Goal: Task Accomplishment & Management: Manage account settings

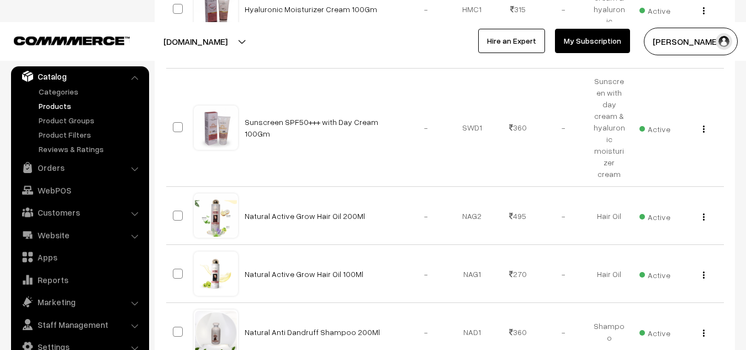
scroll to position [415, 0]
click at [704, 213] on img "button" at bounding box center [704, 216] width 2 height 7
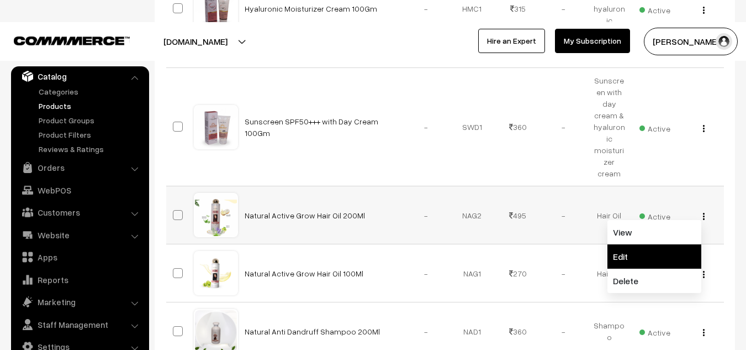
click at [641, 244] on link "Edit" at bounding box center [654, 256] width 94 height 24
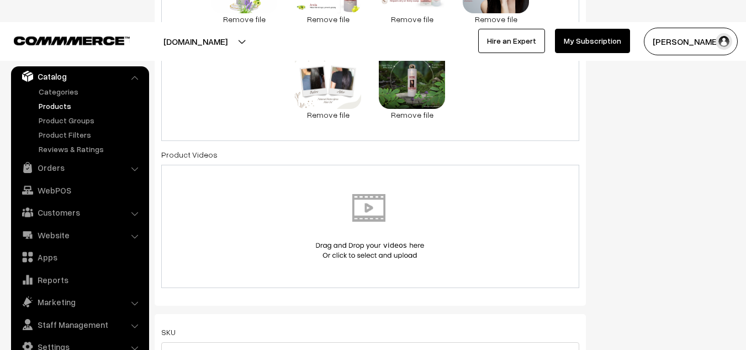
scroll to position [611, 0]
click at [370, 207] on img at bounding box center [370, 225] width 114 height 65
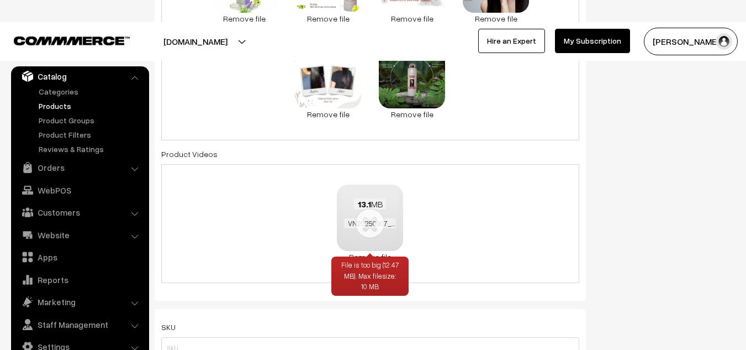
click at [369, 256] on div "File is too big (12.47 MB). Max filesize: 10 MB" at bounding box center [369, 276] width 77 height 40
click at [386, 256] on div "File is too big (12.47 MB). Max filesize: 10 MB" at bounding box center [369, 276] width 77 height 40
click at [384, 256] on div "File is too big (12.47 MB). Max filesize: 10 MB" at bounding box center [369, 276] width 77 height 40
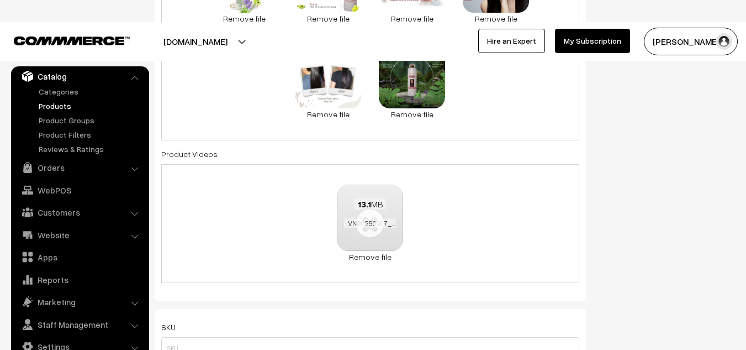
click at [459, 258] on div "13.1 MB VN20250907_192232.wmv File is too big (12.47 MB). Max filesize: 10 MB C…" at bounding box center [370, 223] width 418 height 119
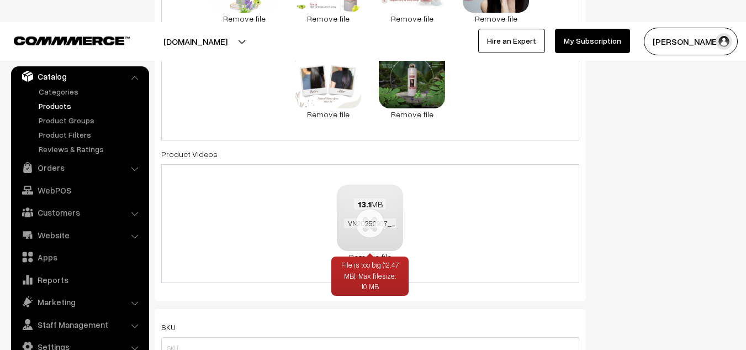
click at [363, 256] on div "File is too big (12.47 MB). Max filesize: 10 MB" at bounding box center [369, 276] width 77 height 40
click at [384, 255] on link "Remove file" at bounding box center [370, 257] width 66 height 12
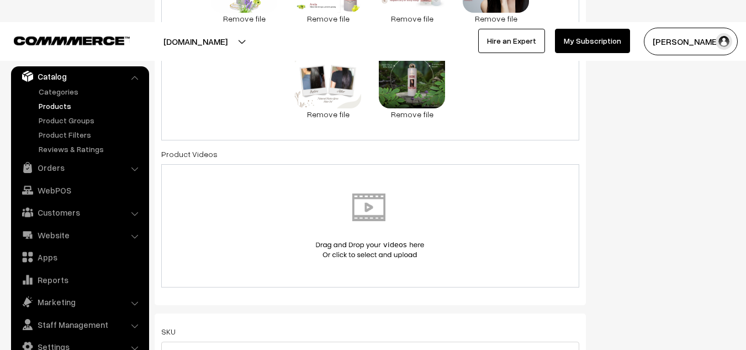
click at [373, 204] on img at bounding box center [370, 225] width 114 height 65
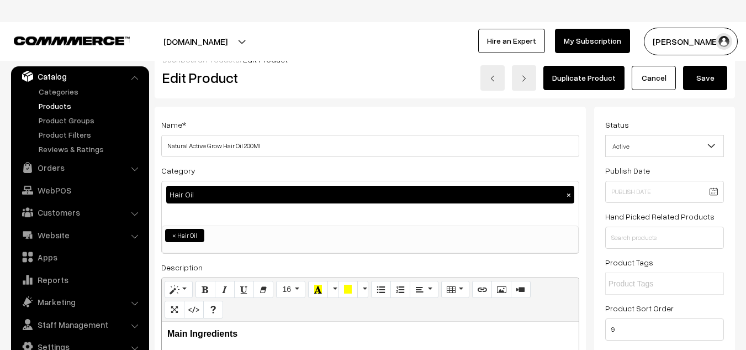
scroll to position [17, 0]
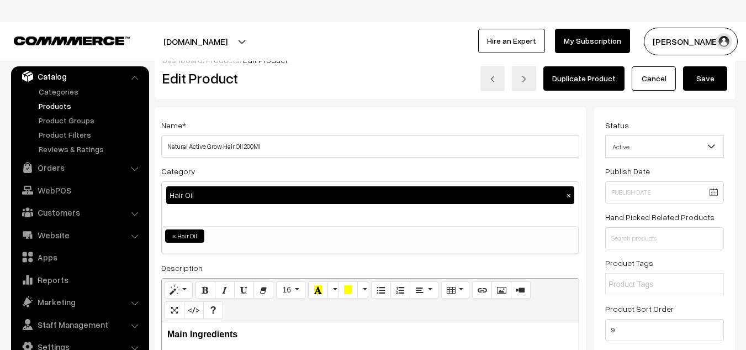
click at [706, 77] on button "Save" at bounding box center [705, 78] width 44 height 24
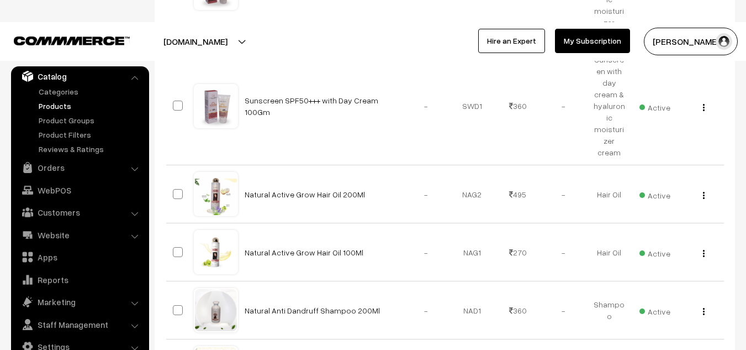
scroll to position [519, 0]
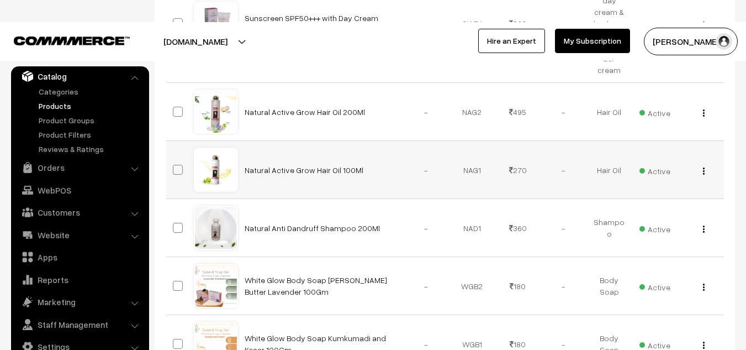
click at [704, 167] on img "button" at bounding box center [704, 170] width 2 height 7
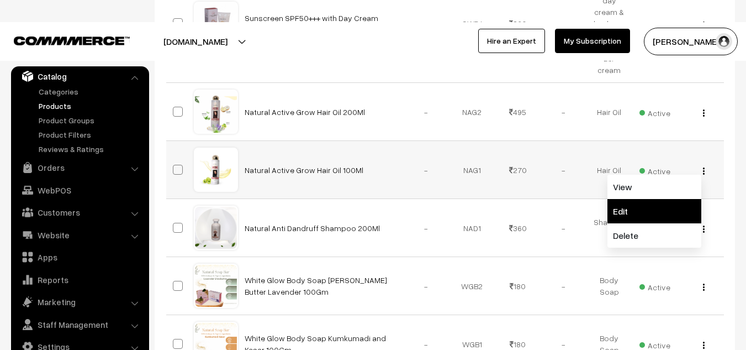
click at [630, 199] on link "Edit" at bounding box center [654, 211] width 94 height 24
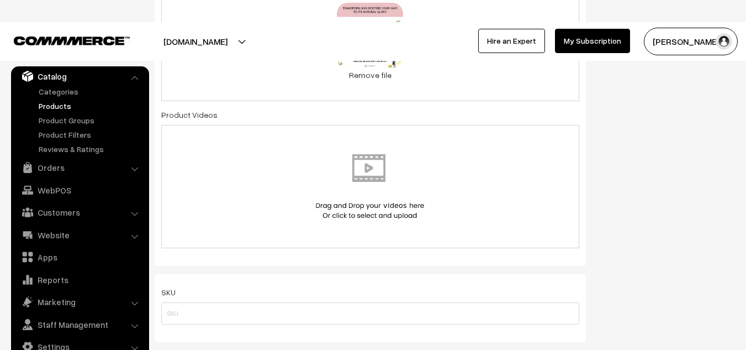
scroll to position [540, 0]
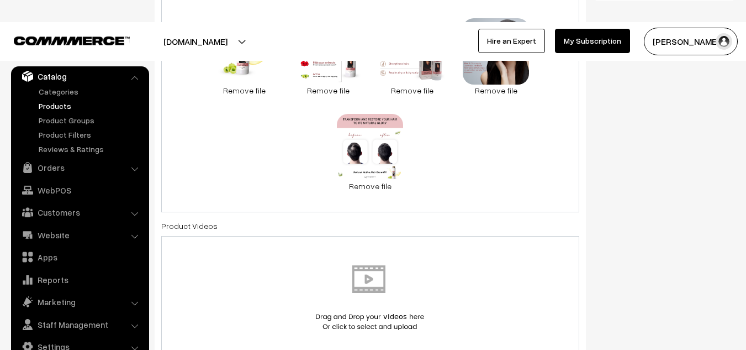
click at [366, 277] on img at bounding box center [370, 297] width 114 height 65
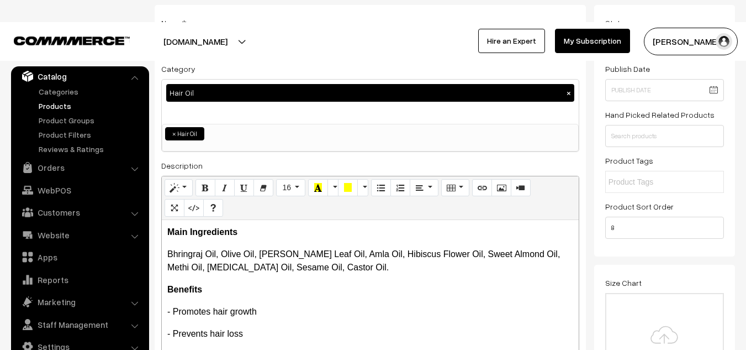
scroll to position [0, 0]
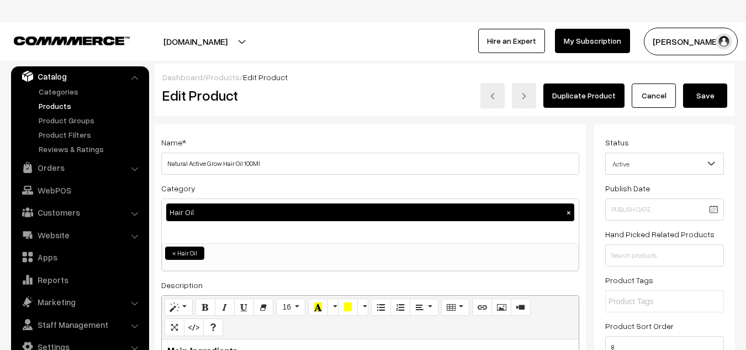
click at [697, 94] on button "Save" at bounding box center [705, 95] width 44 height 24
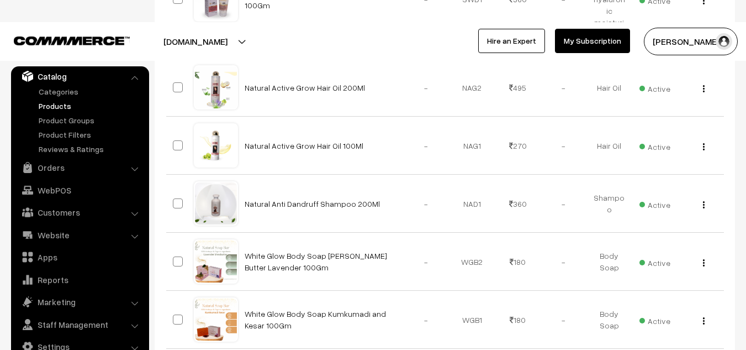
scroll to position [543, 0]
click at [706, 197] on div "View Edit Delete" at bounding box center [701, 203] width 33 height 12
click at [703, 200] on img "button" at bounding box center [704, 203] width 2 height 7
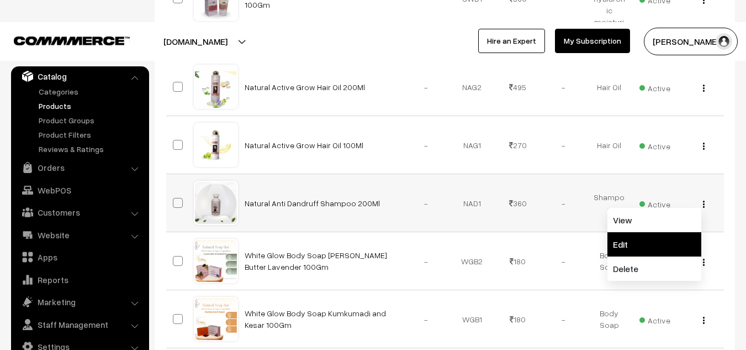
click at [644, 232] on link "Edit" at bounding box center [654, 244] width 94 height 24
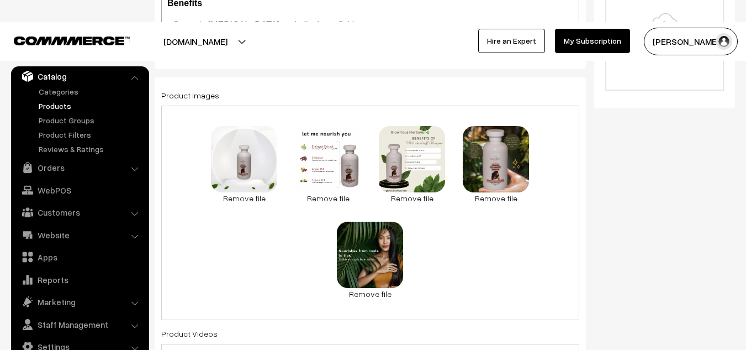
scroll to position [431, 0]
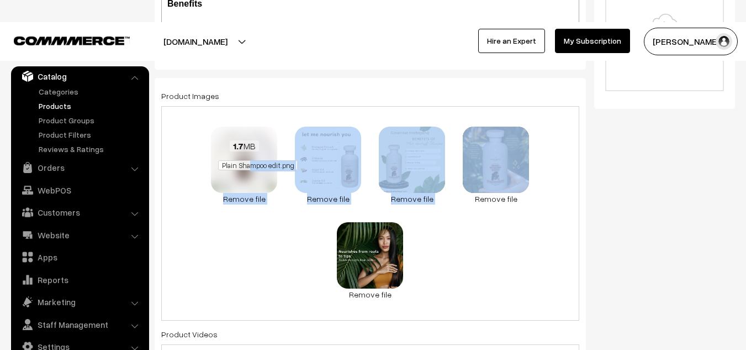
drag, startPoint x: 480, startPoint y: 182, endPoint x: 247, endPoint y: 163, distance: 233.8
click at [247, 163] on div "1.7 MB Plain Shampoo edit.png Check Error Remove file 1.7 MB page 2.PNG Check E…" at bounding box center [370, 213] width 418 height 214
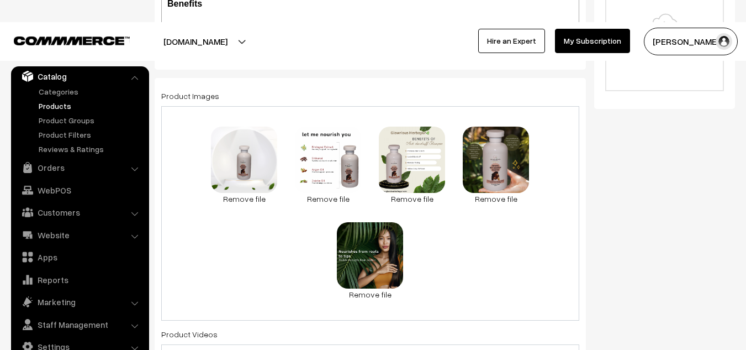
click at [457, 273] on div "1.7 MB Plain Shampoo edit.png Check Error Remove file 1.7 MB page 2.PNG Check E…" at bounding box center [370, 213] width 418 height 214
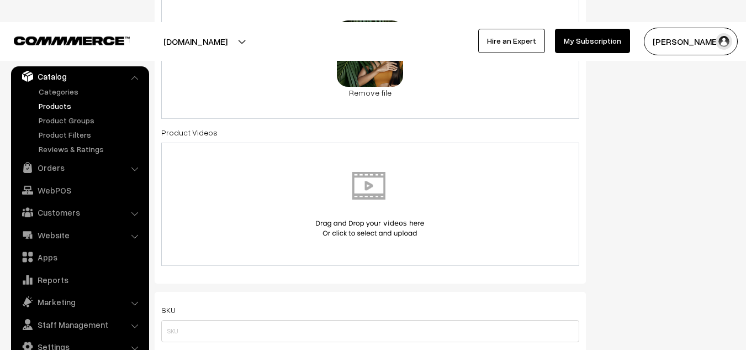
scroll to position [633, 0]
click at [376, 183] on img at bounding box center [370, 203] width 114 height 65
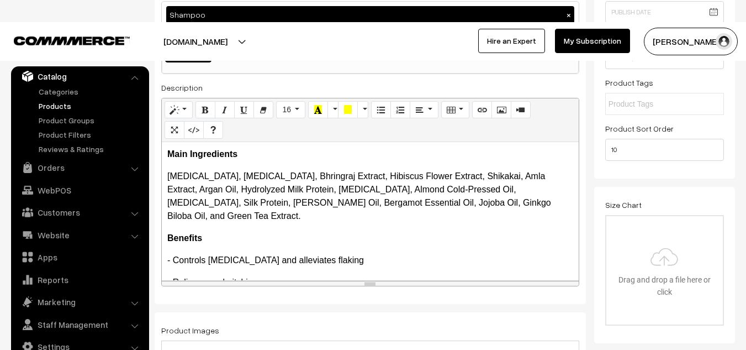
scroll to position [0, 0]
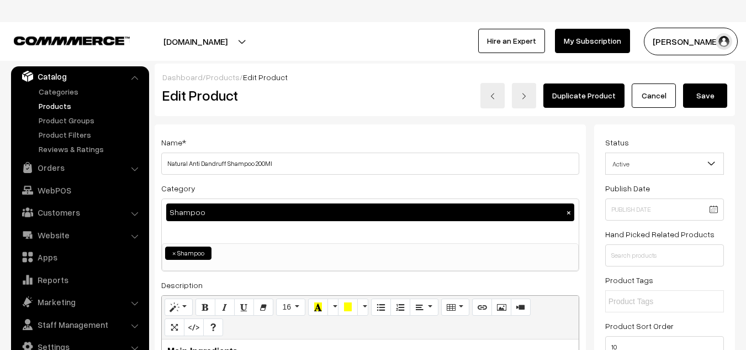
click at [697, 92] on button "Save" at bounding box center [705, 95] width 44 height 24
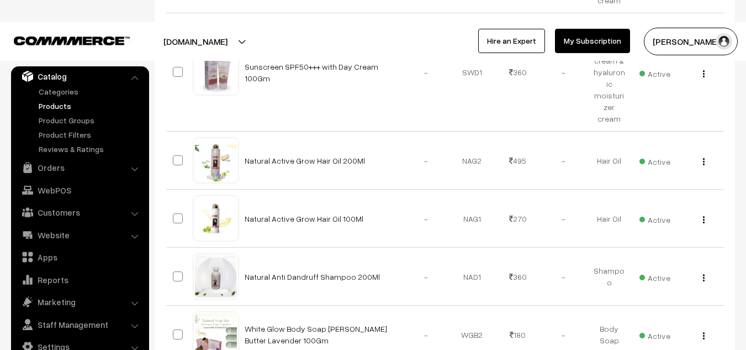
scroll to position [469, 0]
click at [704, 157] on button "button" at bounding box center [703, 161] width 3 height 9
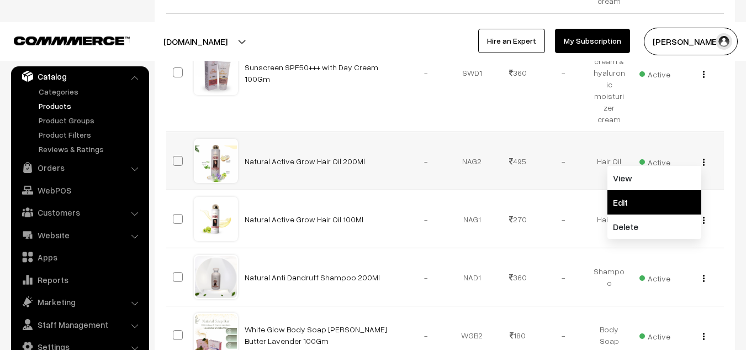
click at [625, 190] on link "Edit" at bounding box center [654, 202] width 94 height 24
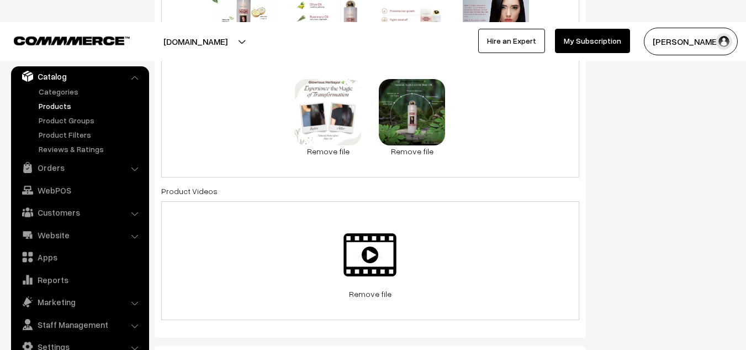
scroll to position [599, 0]
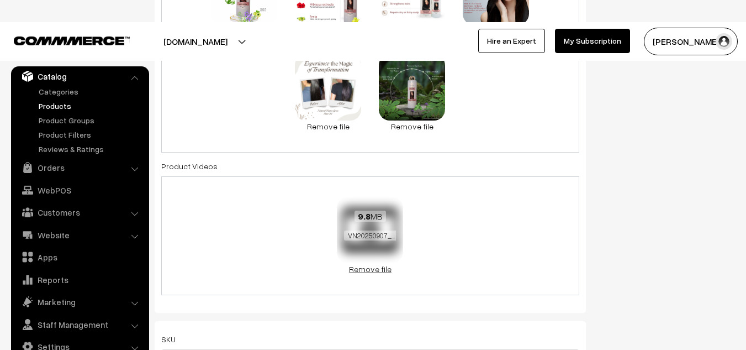
click at [364, 267] on link "Remove file" at bounding box center [370, 269] width 66 height 12
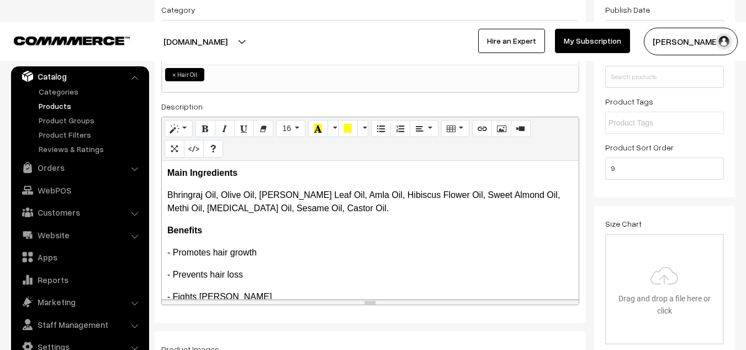
scroll to position [0, 0]
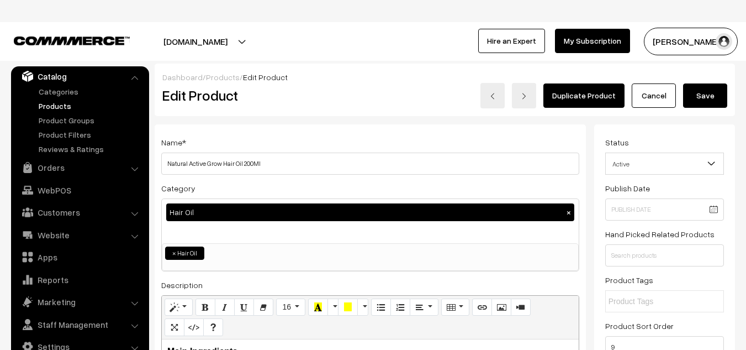
click at [700, 96] on button "Save" at bounding box center [705, 95] width 44 height 24
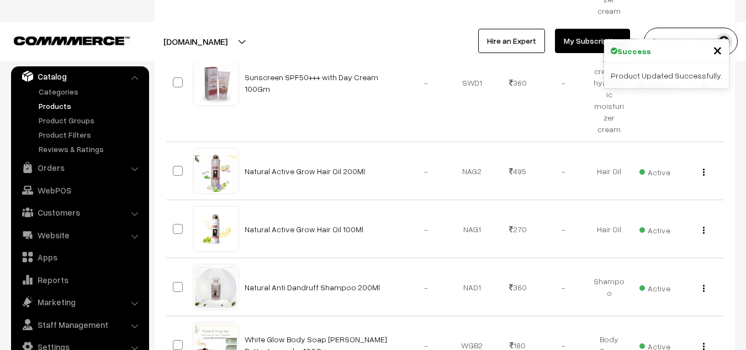
scroll to position [454, 0]
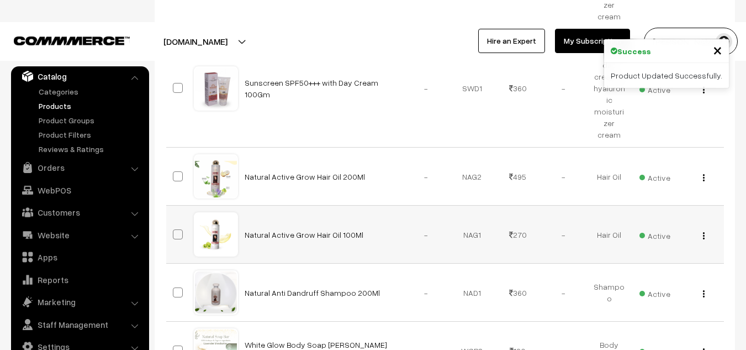
click at [703, 232] on img "button" at bounding box center [704, 235] width 2 height 7
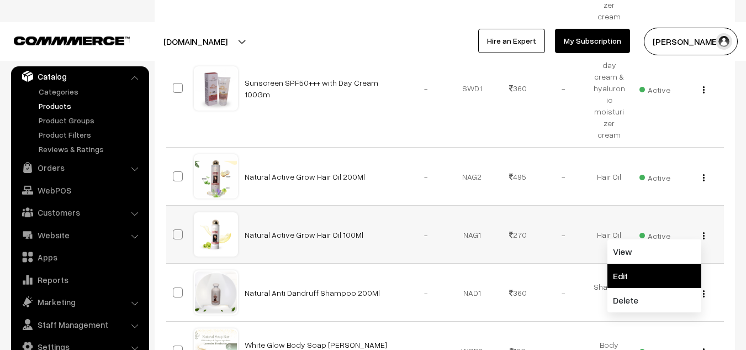
click at [621, 263] on link "Edit" at bounding box center [654, 275] width 94 height 24
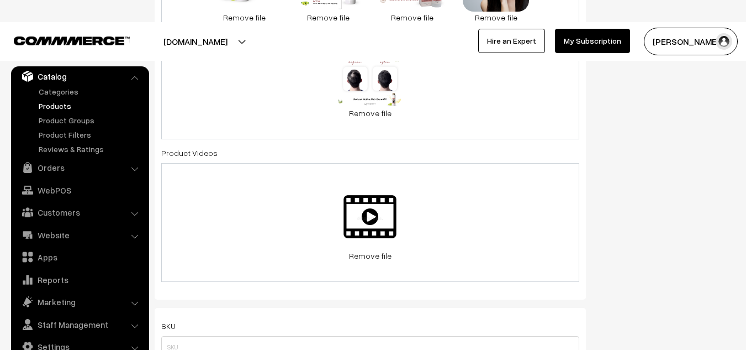
scroll to position [613, 0]
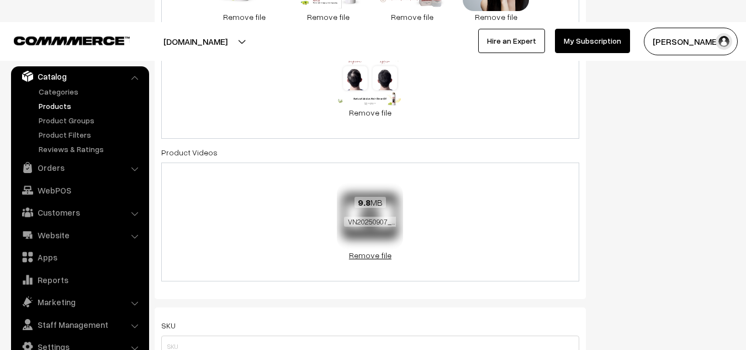
click at [363, 254] on link "Remove file" at bounding box center [370, 255] width 66 height 12
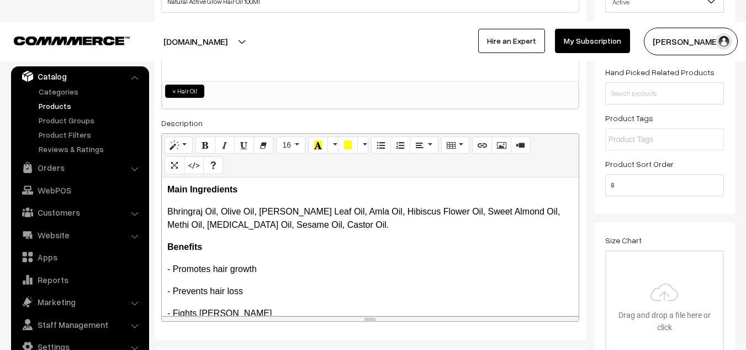
scroll to position [0, 0]
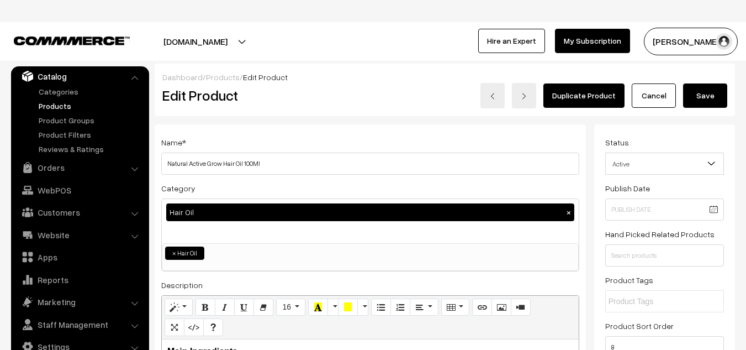
click at [700, 92] on button "Save" at bounding box center [705, 95] width 44 height 24
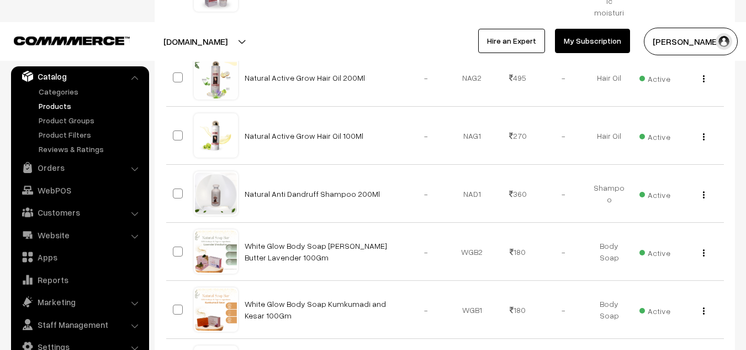
scroll to position [552, 0]
click at [704, 192] on img "button" at bounding box center [704, 195] width 2 height 7
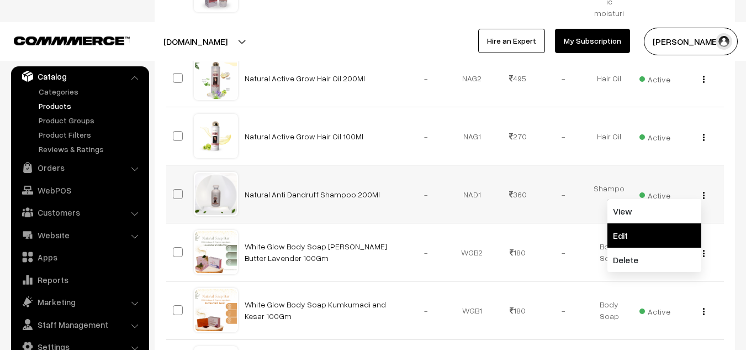
click at [617, 223] on link "Edit" at bounding box center [654, 235] width 94 height 24
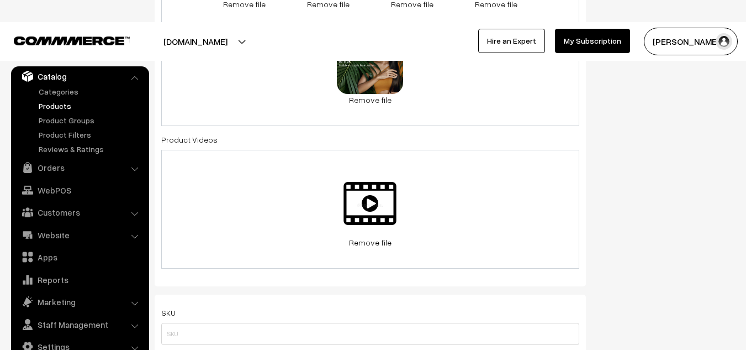
scroll to position [626, 0]
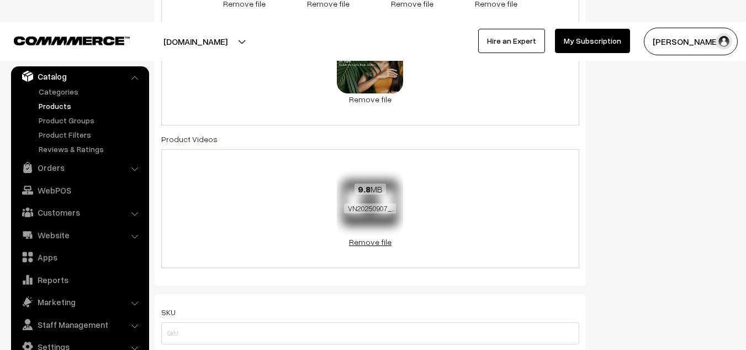
click at [384, 244] on link "Remove file" at bounding box center [370, 242] width 66 height 12
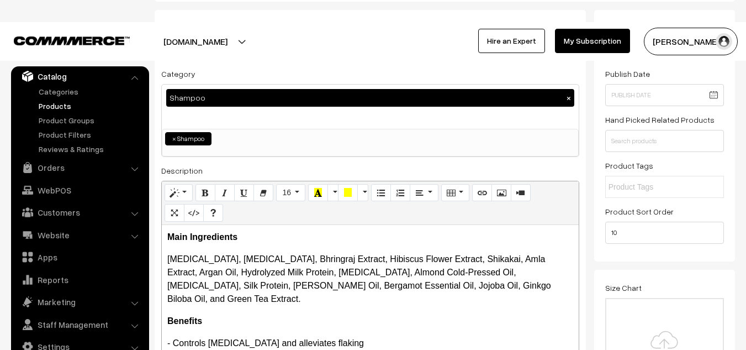
scroll to position [0, 0]
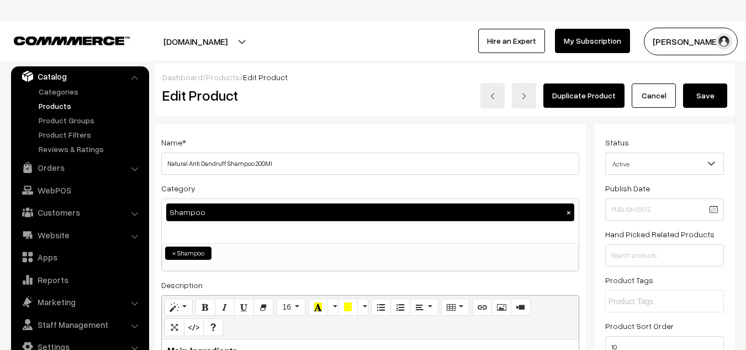
click at [709, 92] on button "Save" at bounding box center [705, 95] width 44 height 24
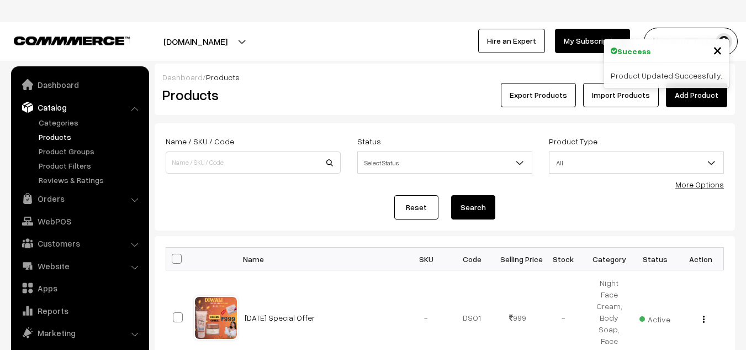
scroll to position [31, 0]
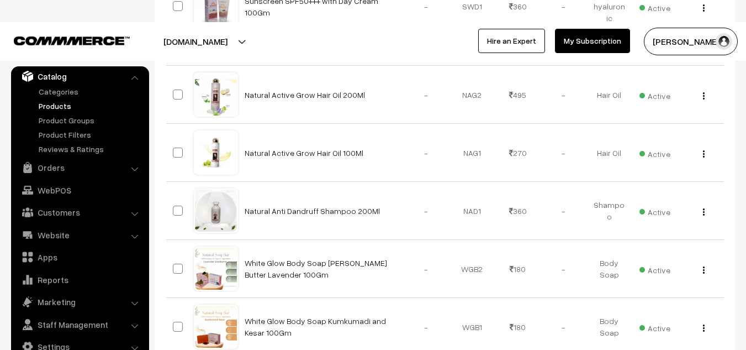
scroll to position [536, 0]
click at [704, 208] on img "button" at bounding box center [704, 211] width 2 height 7
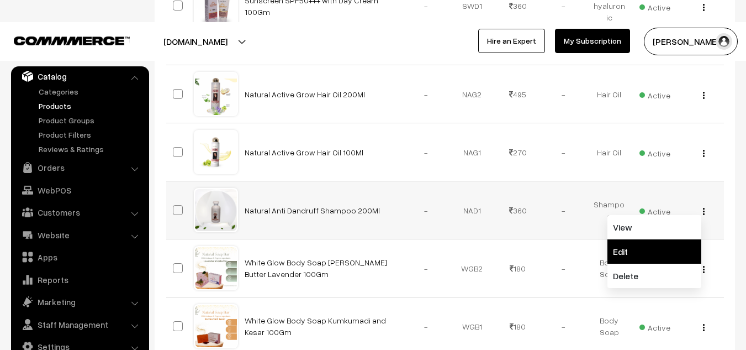
click at [627, 239] on link "Edit" at bounding box center [654, 251] width 94 height 24
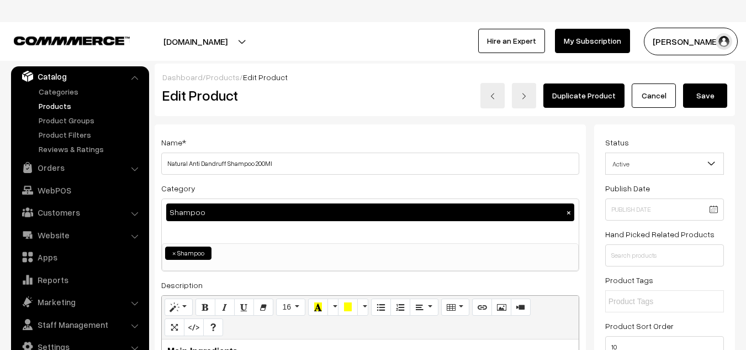
click at [570, 213] on button "×" at bounding box center [569, 212] width 10 height 10
select select
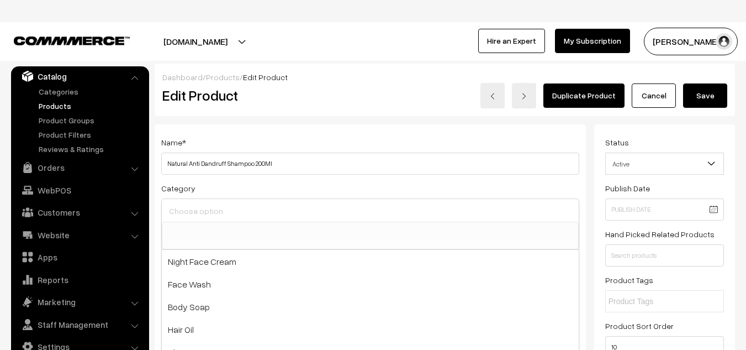
click at [288, 211] on input at bounding box center [370, 211] width 408 height 16
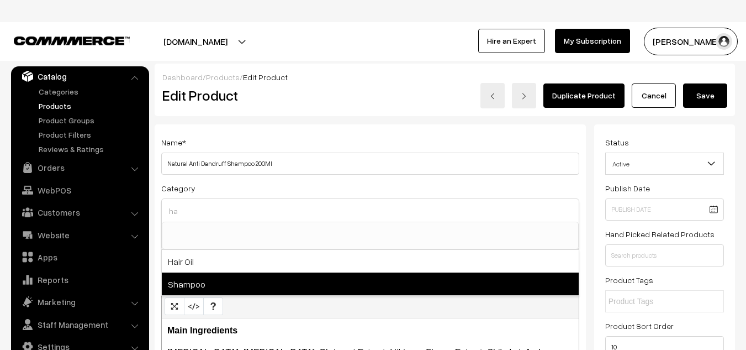
type input "ha"
click at [191, 282] on span "Shampoo" at bounding box center [370, 283] width 417 height 23
select select "11"
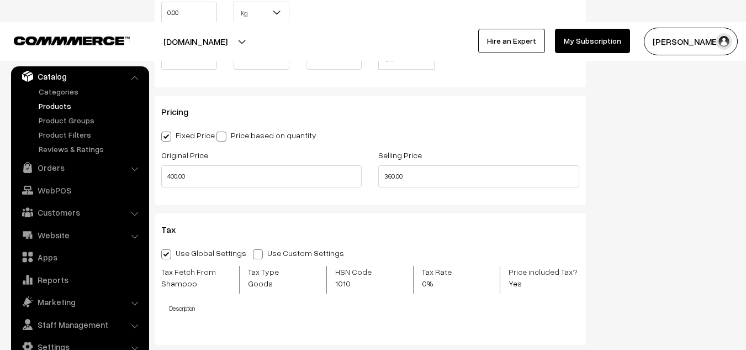
scroll to position [1027, 0]
click at [194, 176] on input "400.00" at bounding box center [261, 177] width 200 height 22
type input "4"
type input "399"
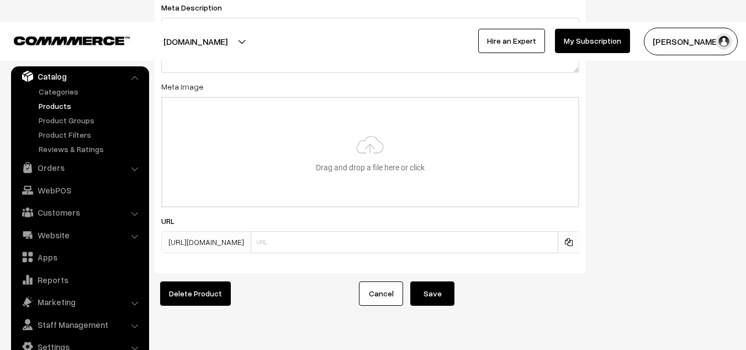
scroll to position [1791, 0]
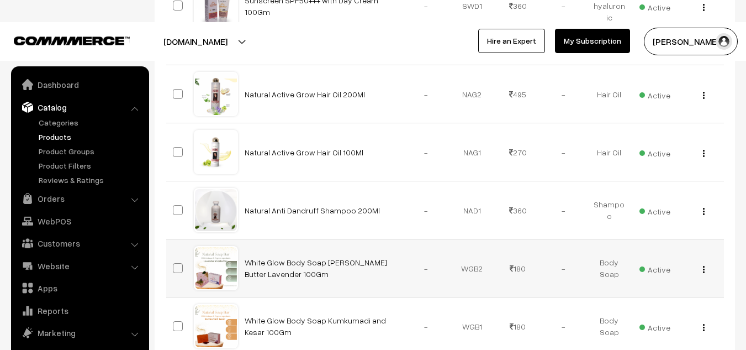
scroll to position [31, 0]
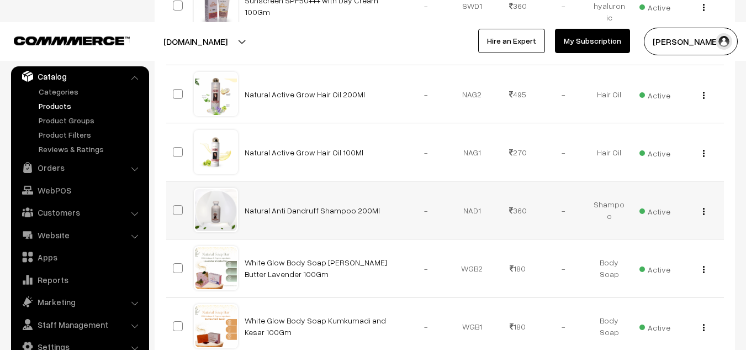
click at [701, 204] on div "View Edit Delete" at bounding box center [701, 210] width 33 height 12
click at [705, 207] on button "button" at bounding box center [703, 211] width 3 height 9
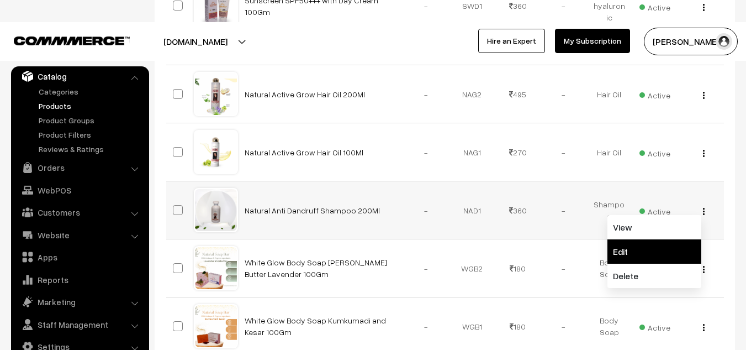
click at [644, 239] on link "Edit" at bounding box center [654, 251] width 94 height 24
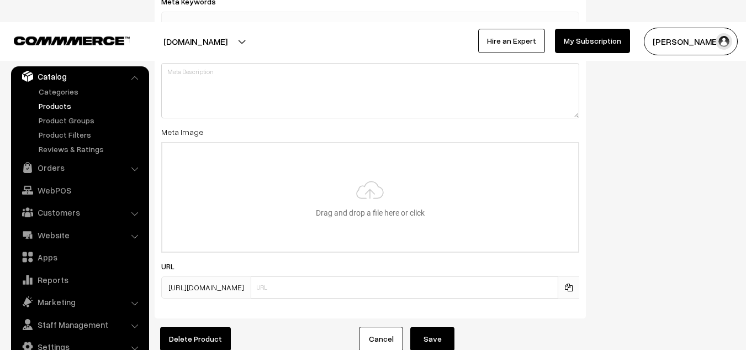
scroll to position [1825, 0]
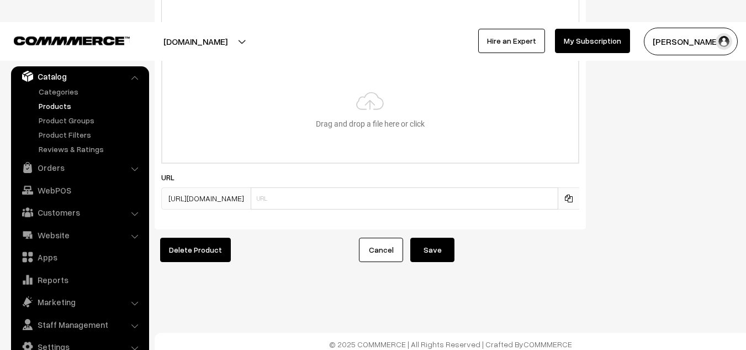
click at [432, 247] on button "Save" at bounding box center [432, 249] width 44 height 24
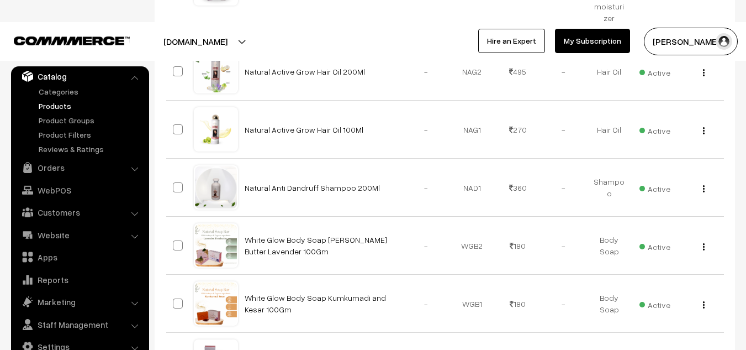
scroll to position [558, 0]
click at [703, 186] on img "button" at bounding box center [704, 189] width 2 height 7
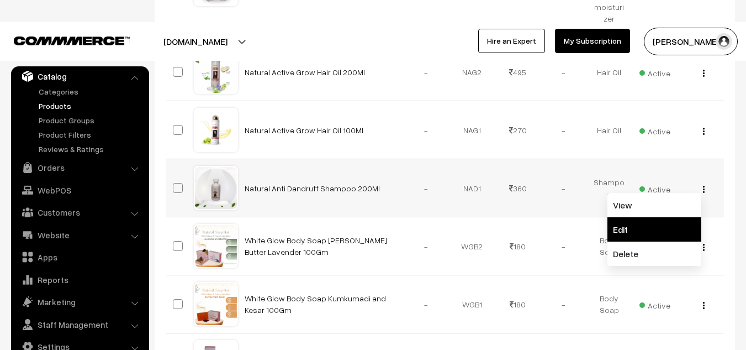
click at [644, 217] on link "Edit" at bounding box center [654, 229] width 94 height 24
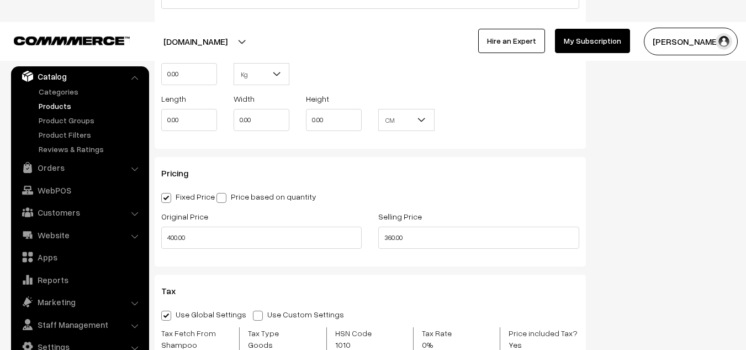
scroll to position [966, 0]
click at [229, 239] on input "400.00" at bounding box center [261, 237] width 200 height 22
type input "4"
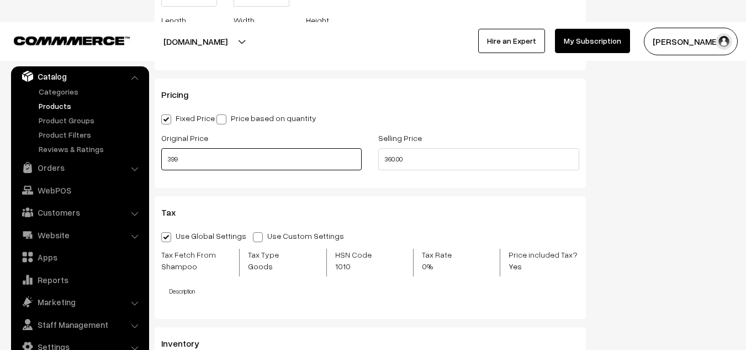
scroll to position [1040, 0]
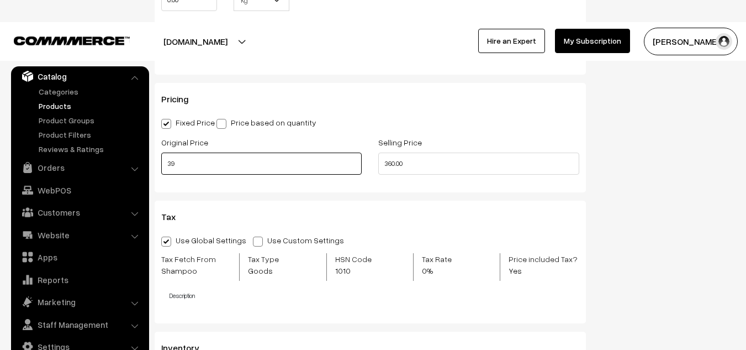
type input "3"
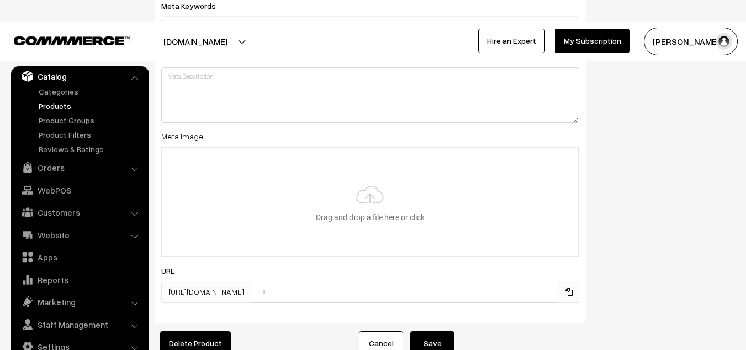
scroll to position [1825, 0]
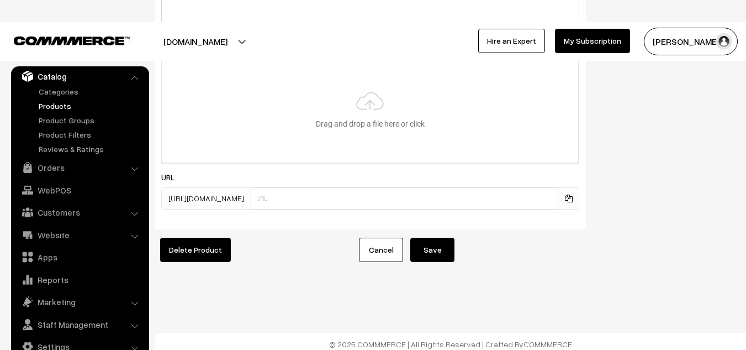
type input "400.00"
click at [441, 252] on button "Save" at bounding box center [432, 249] width 44 height 24
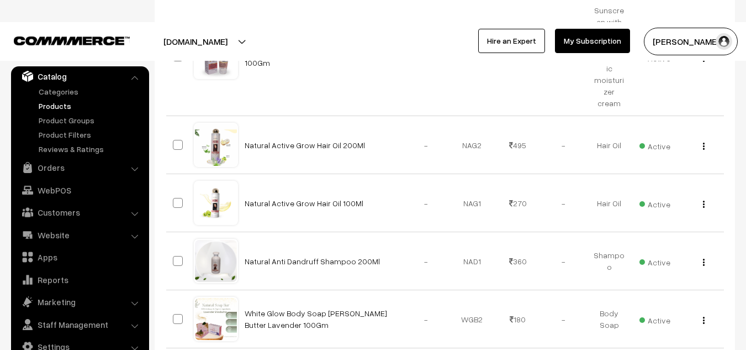
scroll to position [485, 0]
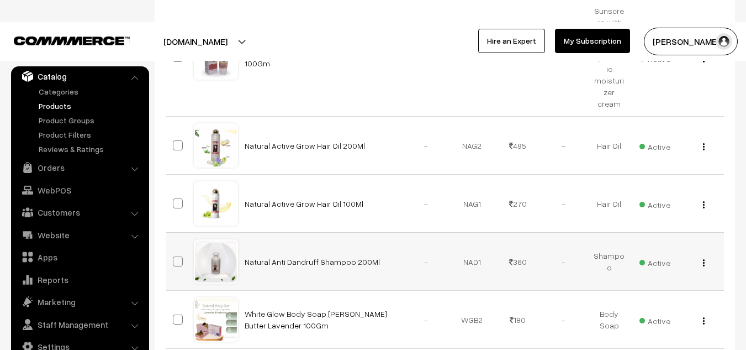
click at [705, 256] on div "View Edit Delete" at bounding box center [701, 262] width 33 height 12
click at [703, 259] on img "button" at bounding box center [704, 262] width 2 height 7
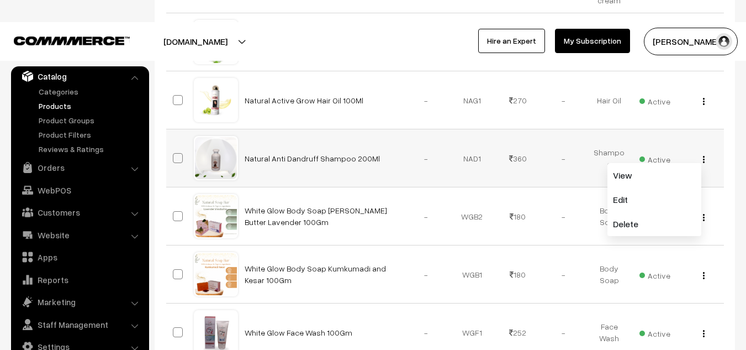
scroll to position [591, 0]
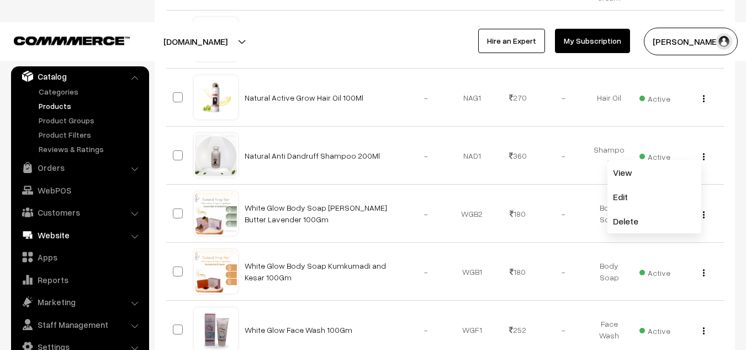
click at [62, 230] on link "Website" at bounding box center [79, 235] width 131 height 20
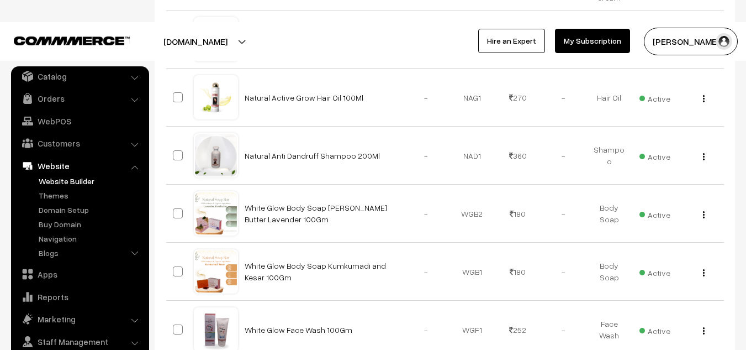
click at [57, 180] on link "Website Builder" at bounding box center [90, 181] width 109 height 12
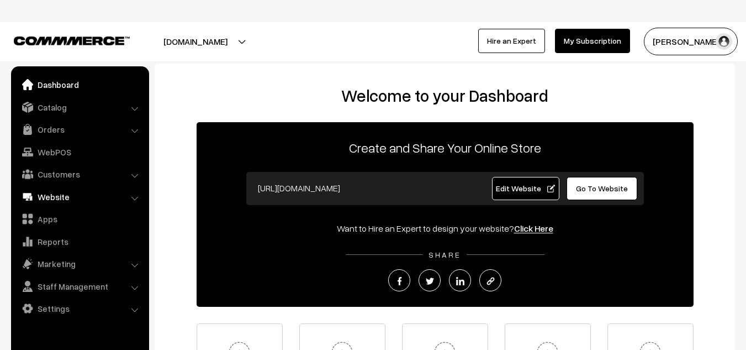
click at [57, 197] on link "Website" at bounding box center [79, 197] width 131 height 20
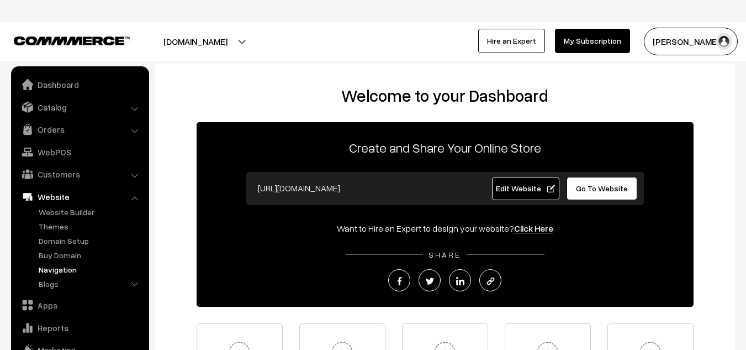
click at [55, 268] on link "Navigation" at bounding box center [90, 269] width 109 height 12
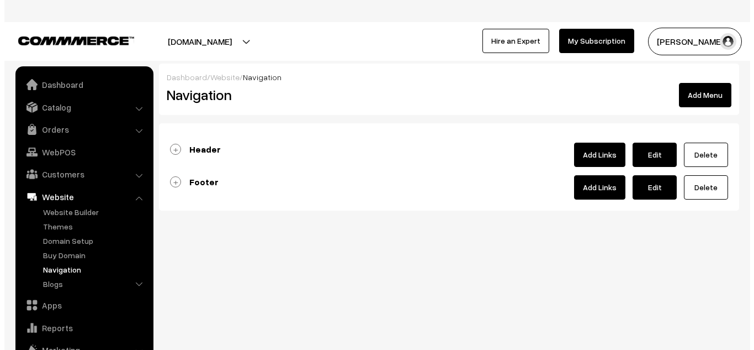
scroll to position [49, 0]
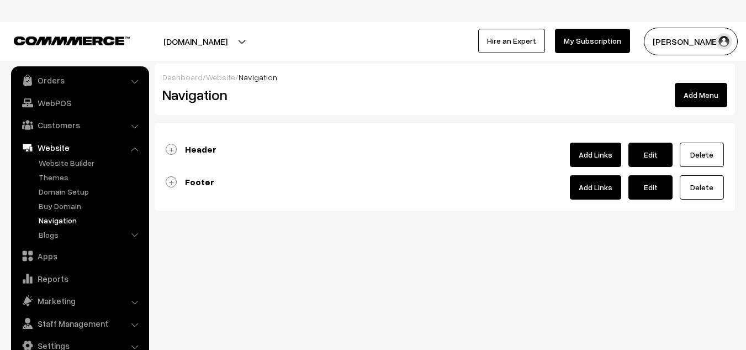
click at [170, 150] on link "Header" at bounding box center [191, 149] width 51 height 11
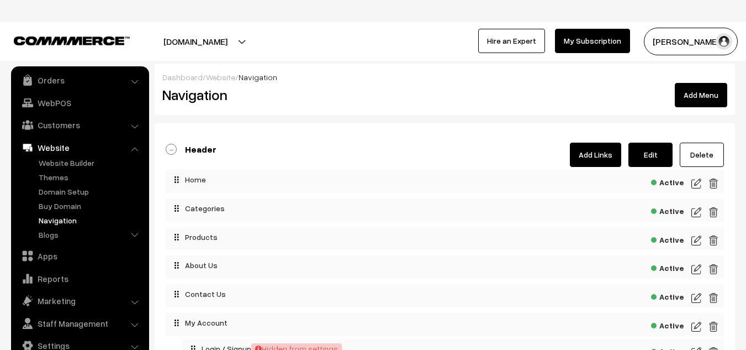
click at [696, 184] on img at bounding box center [696, 183] width 10 height 13
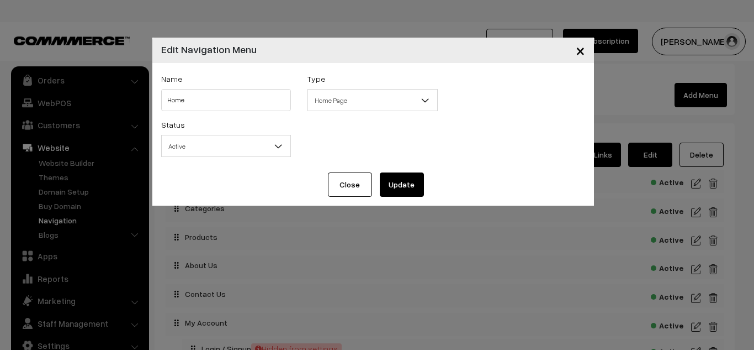
click at [408, 186] on button "Update" at bounding box center [402, 184] width 44 height 24
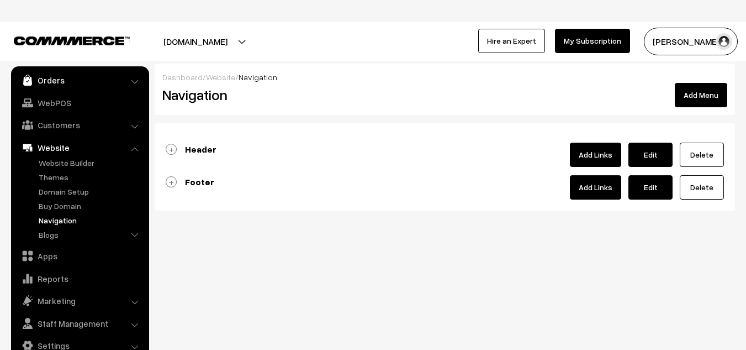
click at [52, 84] on link "Orders" at bounding box center [79, 80] width 131 height 20
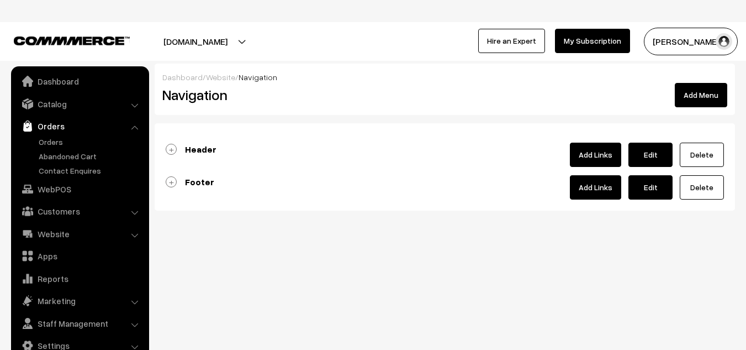
scroll to position [3, 0]
click at [52, 107] on link "Catalog" at bounding box center [79, 104] width 131 height 20
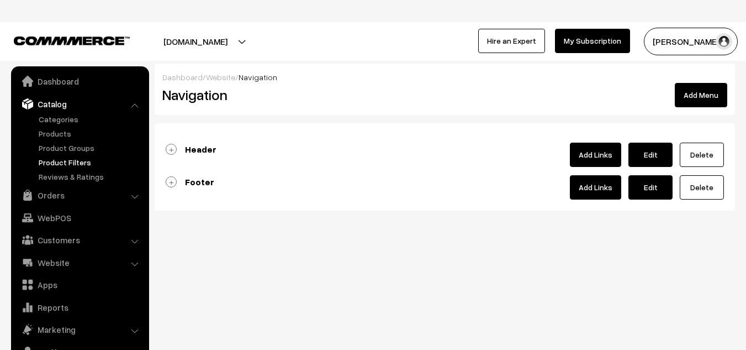
click at [65, 162] on link "Product Filters" at bounding box center [90, 162] width 109 height 12
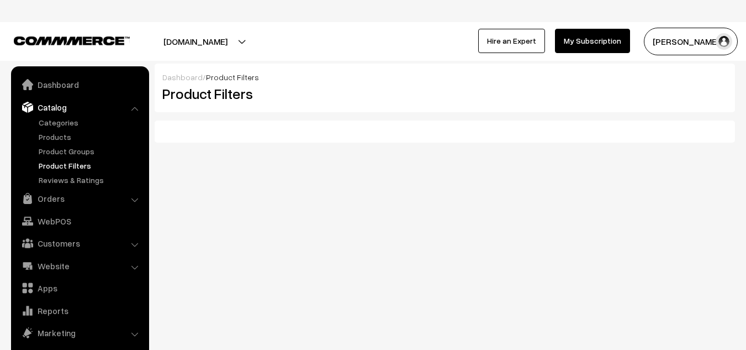
scroll to position [31, 0]
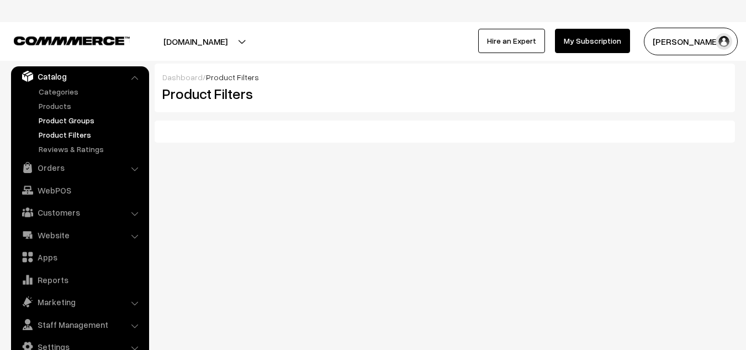
click at [67, 119] on link "Product Groups" at bounding box center [90, 120] width 109 height 12
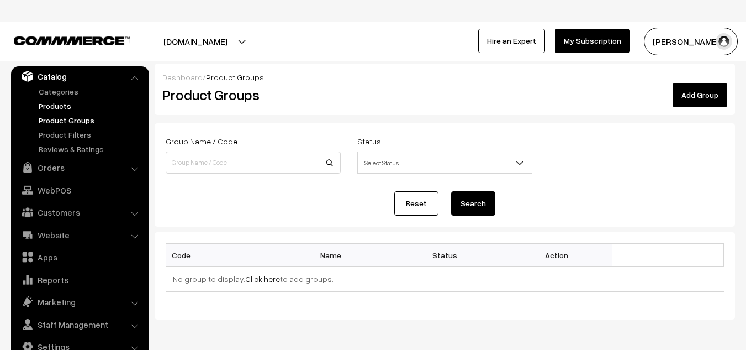
click at [59, 108] on link "Products" at bounding box center [90, 106] width 109 height 12
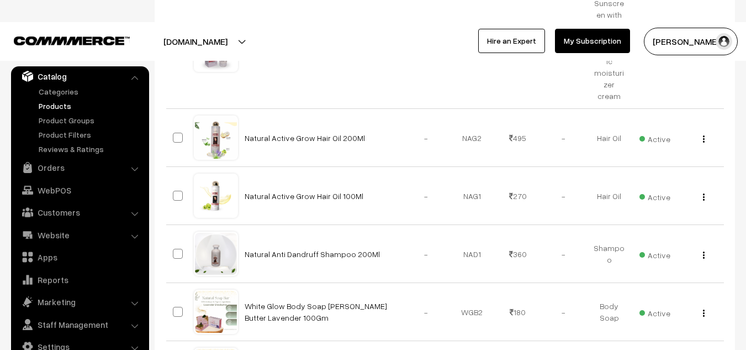
scroll to position [493, 0]
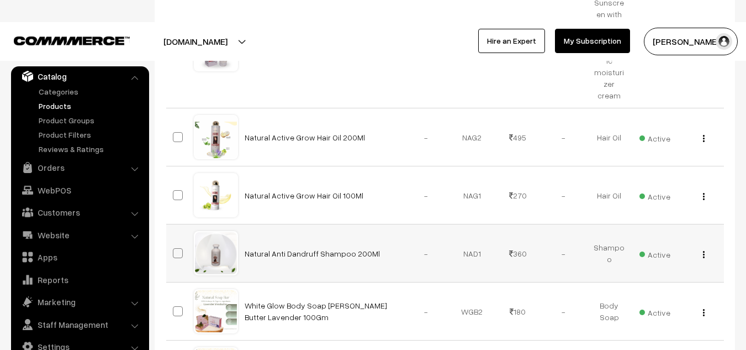
click at [701, 247] on div "View Edit Delete" at bounding box center [701, 253] width 33 height 12
click at [703, 251] on img "button" at bounding box center [704, 254] width 2 height 7
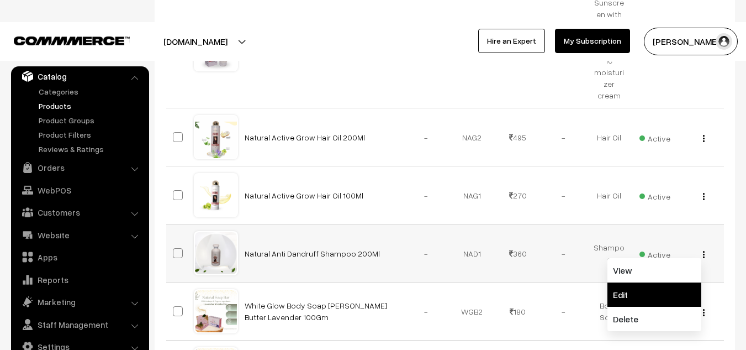
click at [622, 282] on link "Edit" at bounding box center [654, 294] width 94 height 24
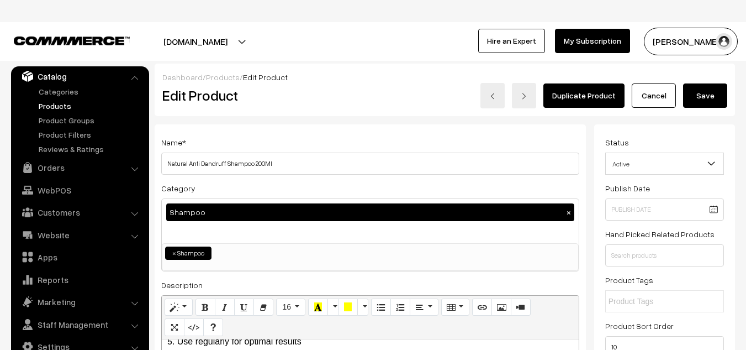
click at [714, 88] on button "Save" at bounding box center [705, 95] width 44 height 24
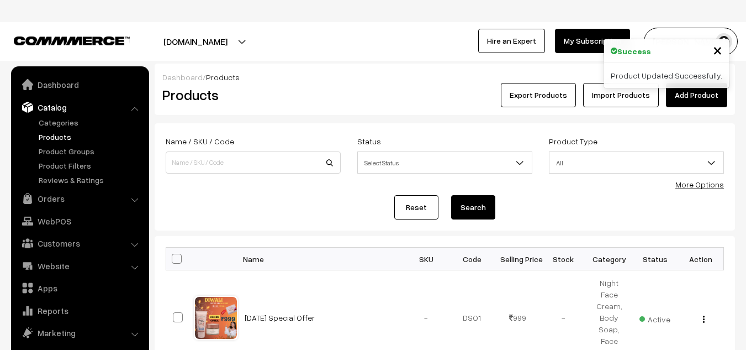
scroll to position [31, 0]
